Goal: Task Accomplishment & Management: Manage account settings

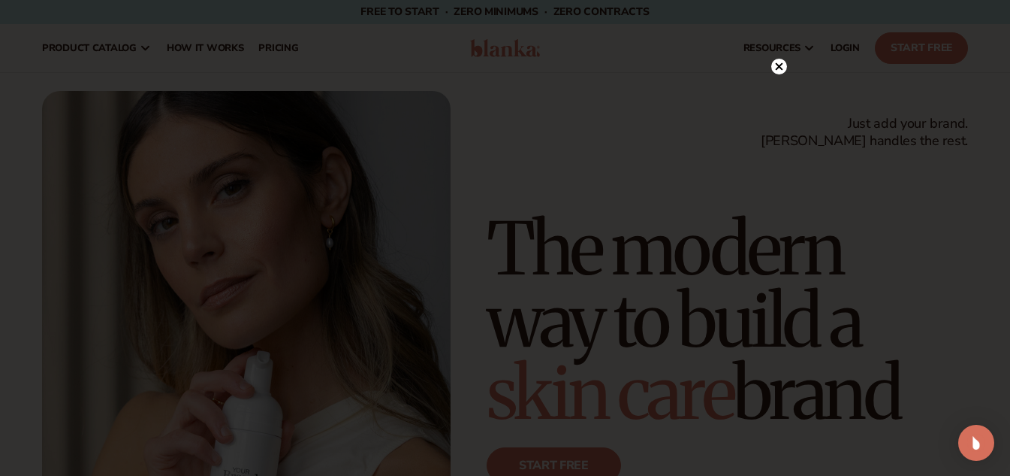
click at [781, 68] on circle at bounding box center [780, 67] width 16 height 16
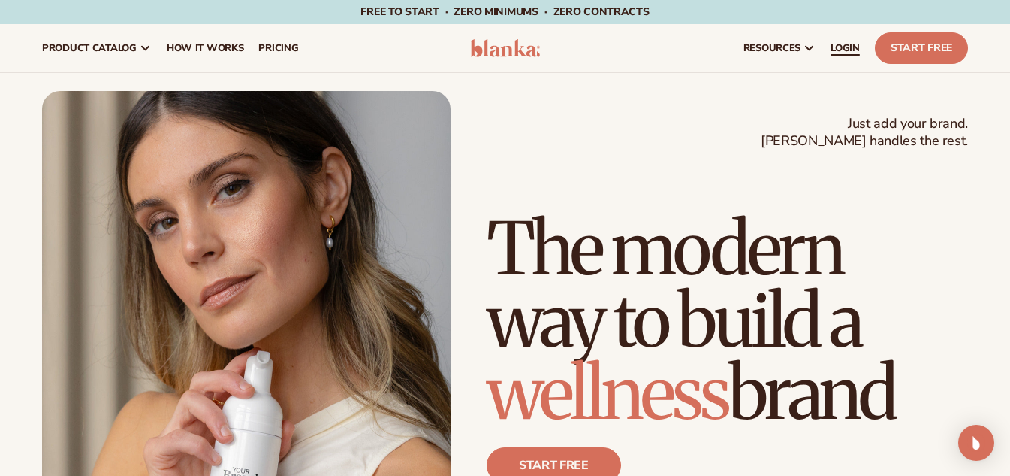
click at [835, 53] on span "LOGIN" at bounding box center [845, 48] width 29 height 12
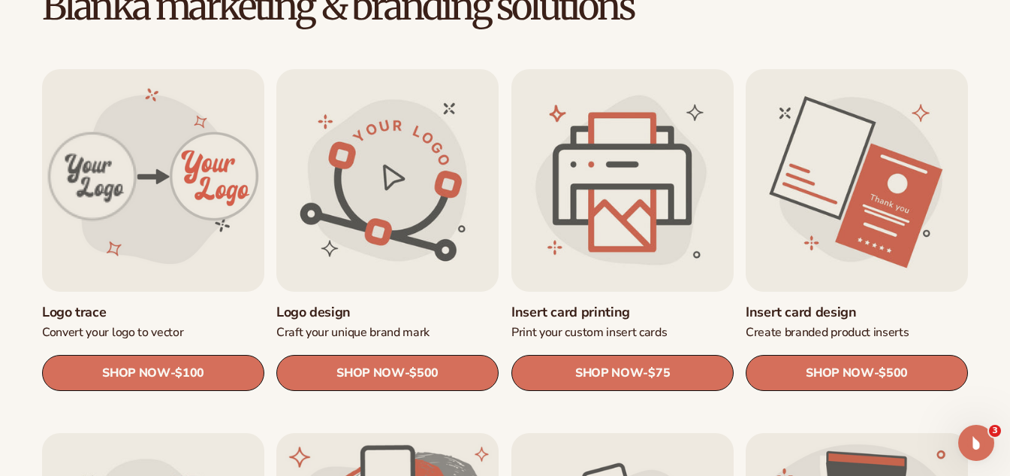
drag, startPoint x: 84, startPoint y: 221, endPoint x: 0, endPoint y: 213, distance: 84.5
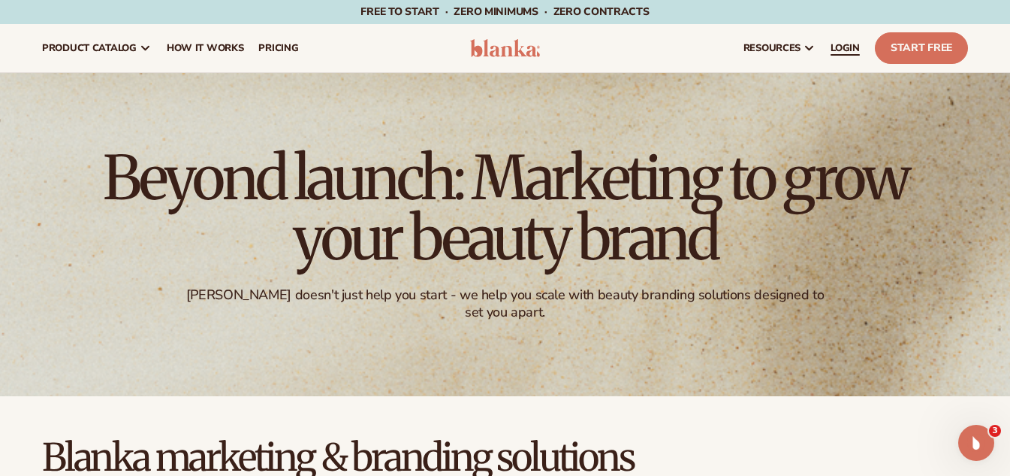
click at [829, 44] on link "LOGIN" at bounding box center [845, 48] width 44 height 48
